Goal: Task Accomplishment & Management: Manage account settings

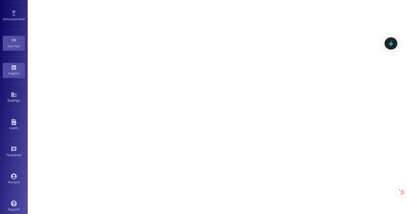
scroll to position [50, 0]
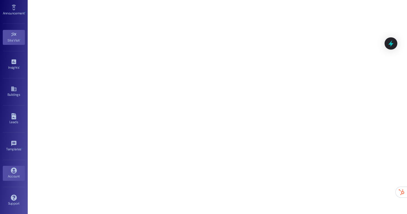
click at [13, 175] on div "Account" at bounding box center [14, 177] width 28 height 6
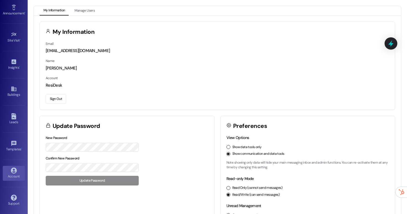
click at [55, 95] on button "Sign Out" at bounding box center [56, 99] width 20 height 10
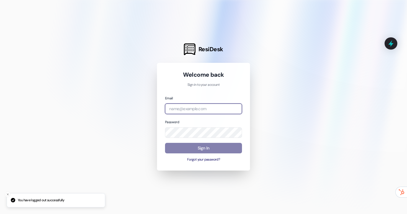
click at [182, 111] on input "email" at bounding box center [203, 109] width 77 height 11
type input "[EMAIL_ADDRESS][DOMAIN_NAME]"
